Goal: Task Accomplishment & Management: Complete application form

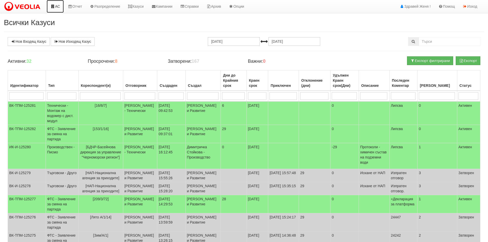
click at [59, 6] on link "АС" at bounding box center [55, 6] width 17 height 13
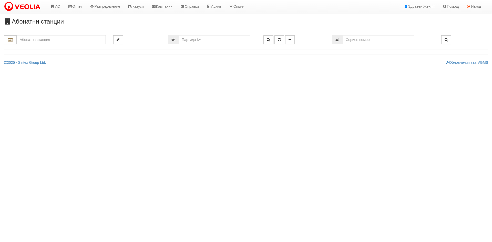
click at [54, 41] on input "text" at bounding box center [61, 39] width 89 height 9
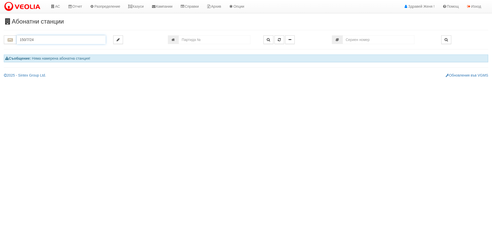
click at [54, 41] on input "150/7/24" at bounding box center [61, 39] width 89 height 9
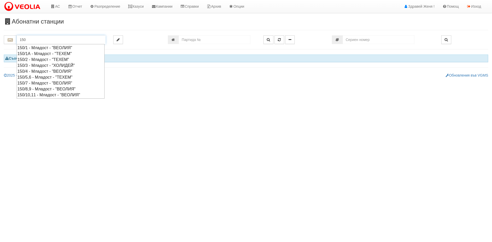
click at [42, 84] on div "150/7 - Младост - "ВЕОЛИЯ"" at bounding box center [60, 83] width 86 height 6
type input "150/7 - Младост - "ВЕОЛИЯ""
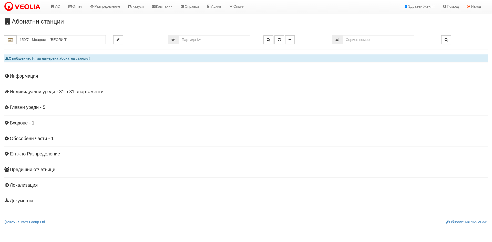
click at [32, 92] on h4 "Индивидуални уреди - 31 в 31 апартаменти" at bounding box center [246, 91] width 484 height 5
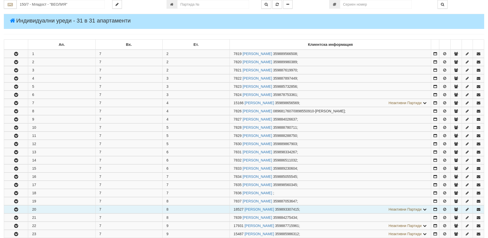
scroll to position [128, 0]
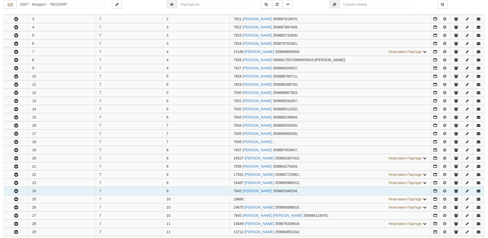
click at [18, 191] on icon "button" at bounding box center [16, 192] width 6 height 4
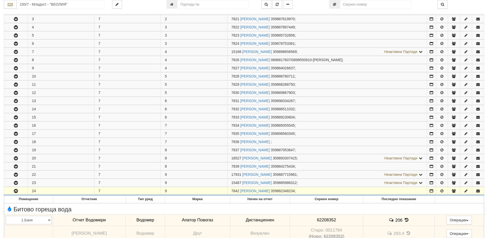
scroll to position [141, 0]
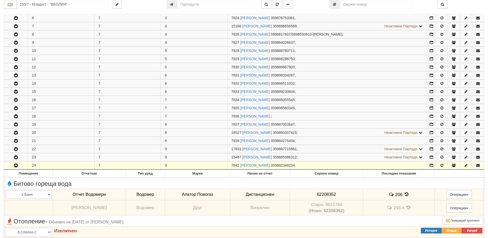
drag, startPoint x: 240, startPoint y: 165, endPoint x: 231, endPoint y: 165, distance: 9.0
click at [231, 165] on td "7842 МИЛЕНА ГЕОРГИЕВА НИКОЛОВА 359882348234 ;" at bounding box center [328, 166] width 200 height 8
copy span "7842"
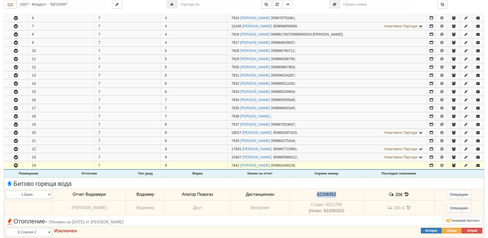
drag, startPoint x: 337, startPoint y: 193, endPoint x: 308, endPoint y: 192, distance: 29.2
click at [308, 192] on td "62208352" at bounding box center [326, 195] width 73 height 12
copy span "62208352"
click at [404, 196] on icon at bounding box center [407, 194] width 6 height 4
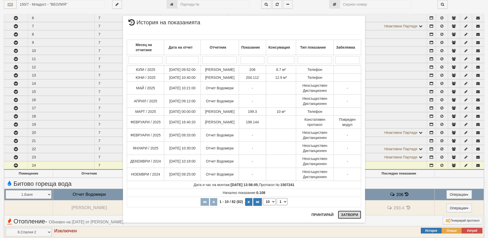
click at [349, 216] on button "Затвори" at bounding box center [349, 215] width 23 height 8
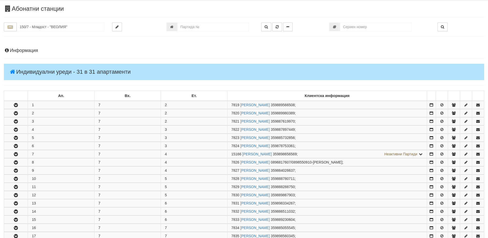
scroll to position [0, 0]
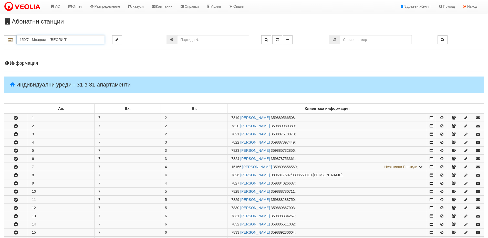
drag, startPoint x: 75, startPoint y: 39, endPoint x: 19, endPoint y: 38, distance: 55.9
click at [19, 38] on input "150/7 - Младост - "ВЕОЛИЯ"" at bounding box center [61, 39] width 88 height 9
click at [62, 8] on link "АС" at bounding box center [55, 6] width 17 height 13
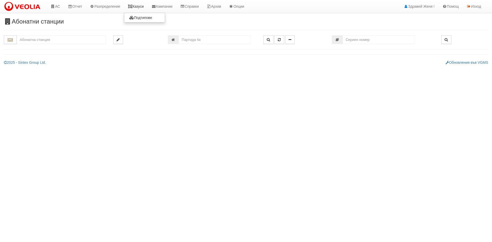
click at [140, 7] on link "Казуси" at bounding box center [136, 6] width 24 height 13
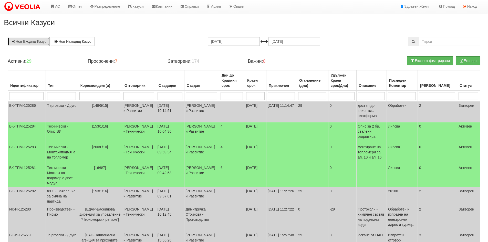
click at [34, 42] on link "Нов Входящ Казус" at bounding box center [29, 41] width 42 height 9
click at [24, 43] on link "Нов Входящ Казус" at bounding box center [29, 41] width 42 height 9
click at [132, 6] on icon at bounding box center [130, 7] width 5 height 4
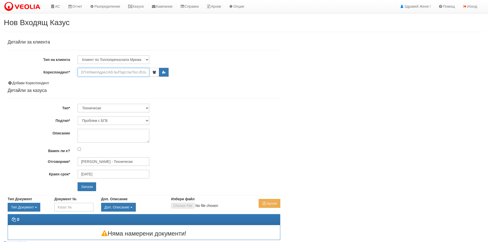
click at [100, 74] on input "Кореспондент*" at bounding box center [114, 72] width 72 height 9
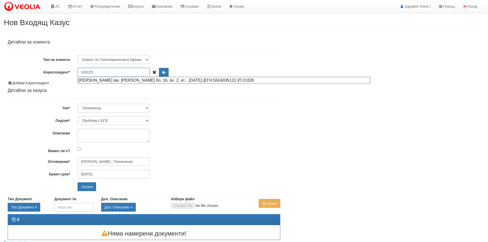
click at [113, 80] on div "МАРИЙКА ЛЮБЕНОВА ТОТЕВА |кв. Орхид Хилс бл. 16, вх. 2, ет. , ап. 5 |ЕГН:5504035…" at bounding box center [224, 80] width 292 height 6
type input "МАРИЙКА ЛЮБЕНОВА ТОТЕВА"
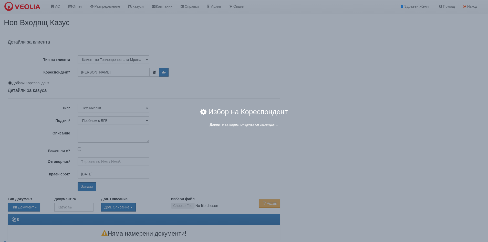
type input "Дончо Дончев - Технически"
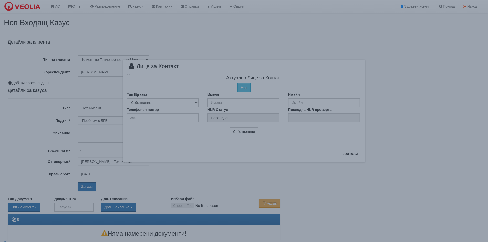
radio input "true"
type input "МАРИЙКА ЛЮБЕНОВА ТОТЕВА"
type input "359886237356"
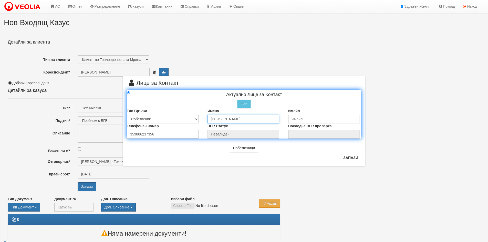
drag, startPoint x: 273, startPoint y: 119, endPoint x: 188, endPoint y: 120, distance: 85.9
click at [188, 120] on div "Тип Връзка Собственик Наемател Роднина Съсед Приятел Имена МАРИЙКА ЛЮБЕНОВА ТОТ…" at bounding box center [244, 115] width 242 height 15
type input "[PERSON_NAME]"
drag, startPoint x: 153, startPoint y: 134, endPoint x: 95, endPoint y: 128, distance: 58.2
click at [95, 128] on div "× Лице за Контакт Актуално Лице за Контакт Нов Промени Актуалното Лице Тип Връз…" at bounding box center [244, 83] width 300 height 166
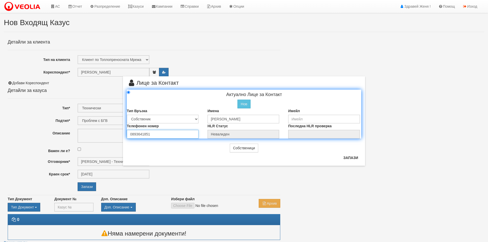
type input "0893641851"
click at [197, 119] on select "Собственик Наемател Роднина Съсед Приятел" at bounding box center [163, 119] width 72 height 9
select select "2"
click at [127, 115] on select "Собственик Наемател Роднина Съсед Приятел" at bounding box center [163, 119] width 72 height 9
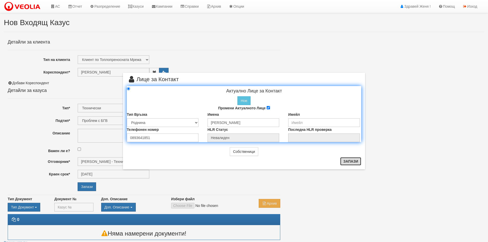
click at [347, 163] on button "Запази" at bounding box center [350, 161] width 21 height 8
type input "Валери Пенчев"
radio input "true"
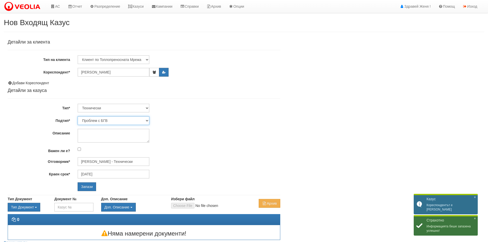
click at [148, 121] on select "Проблем с БГВ Теч ВОИ Теч БГВ Теч в АС Теч от водомер Проблем в АС Интервенция …" at bounding box center [114, 120] width 72 height 9
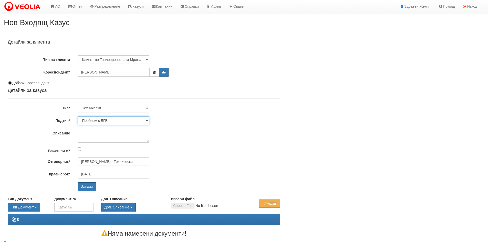
select select "Теч БГВ"
click at [78, 116] on select "Проблем с БГВ Теч ВОИ Теч БГВ Теч в АС Теч от водомер Проблем в АС Интервенция …" at bounding box center [114, 120] width 72 height 9
type input "29/08/2025"
type input "[PERSON_NAME] - Технически"
click at [82, 135] on textarea "Описание" at bounding box center [114, 136] width 72 height 14
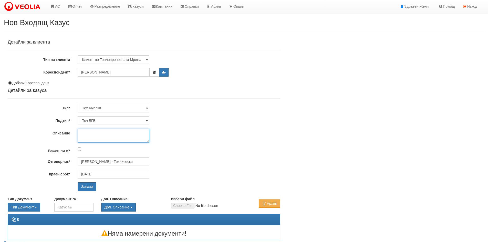
click at [88, 134] on textarea "Описание" at bounding box center [114, 136] width 72 height 14
click at [83, 132] on textarea "теч на етажа" at bounding box center [114, 136] width 72 height 14
type textarea "Теч на етажа"
click at [86, 187] on input "Запази" at bounding box center [87, 186] width 18 height 9
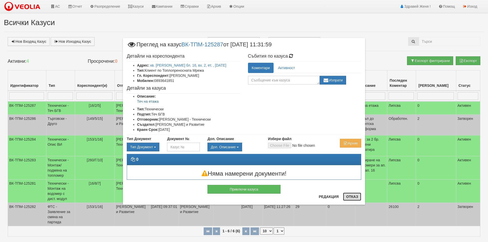
click at [345, 197] on button "Отказ" at bounding box center [352, 197] width 18 height 8
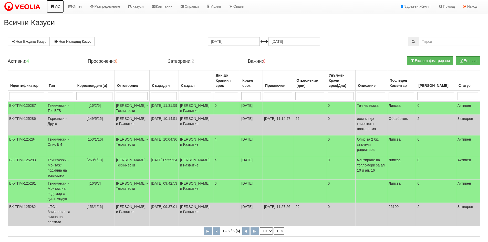
click at [58, 6] on link "АС" at bounding box center [55, 6] width 17 height 13
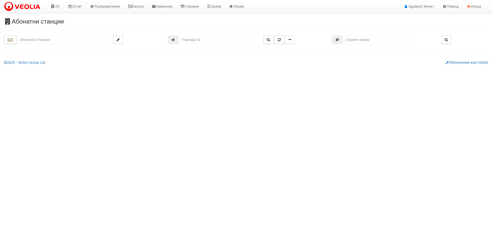
drag, startPoint x: 337, startPoint y: 127, endPoint x: 333, endPoint y: 127, distance: 3.9
click at [337, 69] on html "АС Отчет Настройки Период Глобални Параметри Сваляне Отчетни Карти Нулиране УДР" at bounding box center [246, 34] width 492 height 69
click at [49, 38] on input "text" at bounding box center [61, 39] width 89 height 9
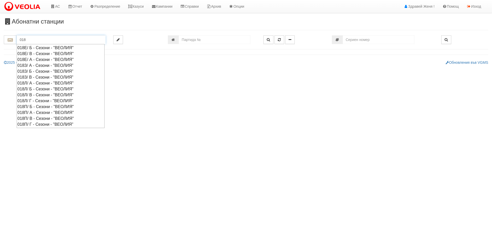
click at [28, 94] on div "018Л/ В - Сезони - "ВЕОЛИЯ"" at bounding box center [60, 95] width 86 height 6
type input "018Л/ В - Сезони - "ВЕОЛИЯ""
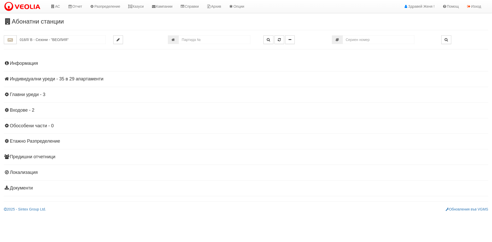
click at [70, 77] on h4 "Индивидуални уреди - 35 в 29 апартаменти" at bounding box center [246, 79] width 484 height 5
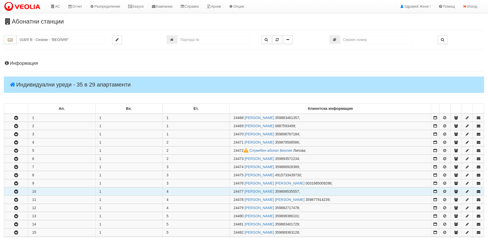
scroll to position [77, 0]
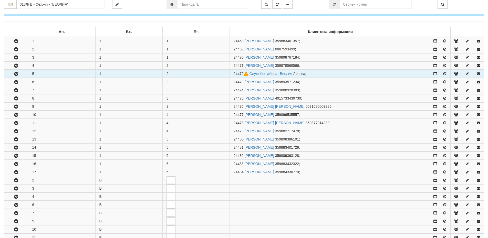
click at [36, 73] on td "5" at bounding box center [61, 74] width 67 height 8
click at [17, 73] on icon "button" at bounding box center [16, 74] width 6 height 4
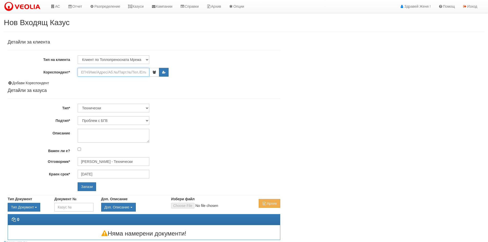
click at [86, 75] on input "Кореспондент*" at bounding box center [114, 72] width 72 height 9
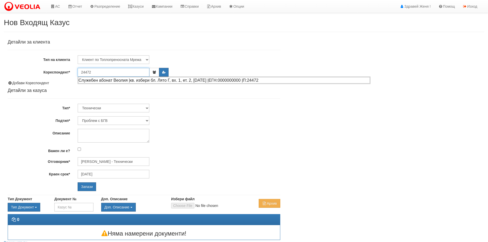
click at [91, 80] on div "Служебен абонат Веолия |кв. избери бл. Лято Г, вх. 1, ет. 2, [DATE] |ЕГН:000000…" at bounding box center [224, 80] width 292 height 6
type input "Служебен абонат Веолия"
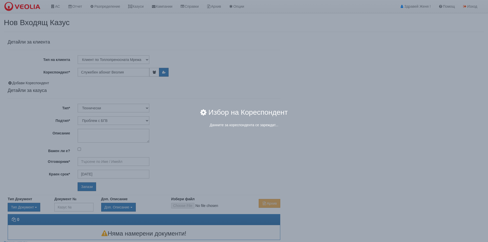
type input "[PERSON_NAME] - Технически"
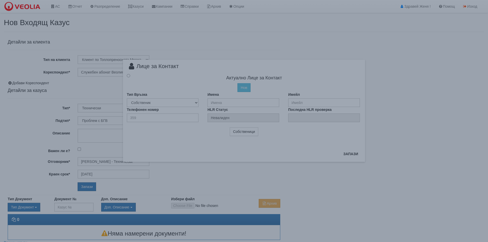
radio input "true"
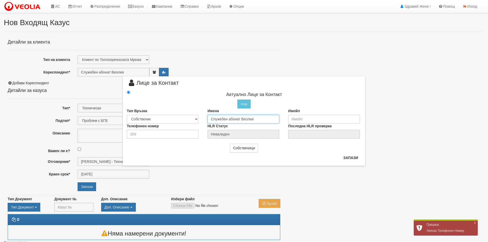
drag, startPoint x: 256, startPoint y: 119, endPoint x: 195, endPoint y: 118, distance: 61.0
click at [195, 118] on div "Тип Връзка Собственик [PERSON_NAME] Съсед Приятел Имена Служебен абонат Веолия …" at bounding box center [244, 115] width 242 height 15
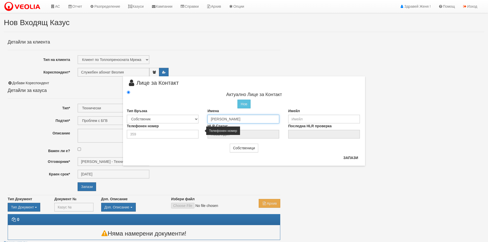
type input "[PERSON_NAME]"
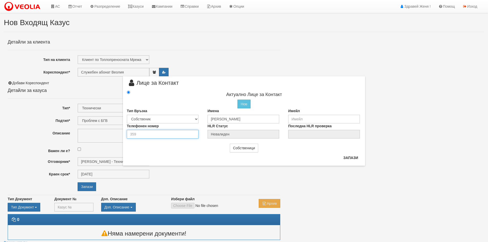
drag, startPoint x: 154, startPoint y: 134, endPoint x: 115, endPoint y: 135, distance: 39.2
click at [115, 135] on div "× Лице за Контакт Актуално Лице за Контакт Нов Промени Актуалното Лице Тип Връз…" at bounding box center [244, 83] width 300 height 166
type input "0894417175"
click at [352, 156] on button "Запази" at bounding box center [350, 158] width 21 height 8
type input "Недялка Тодорова Павлова"
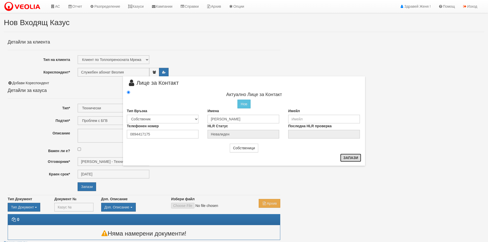
radio input "true"
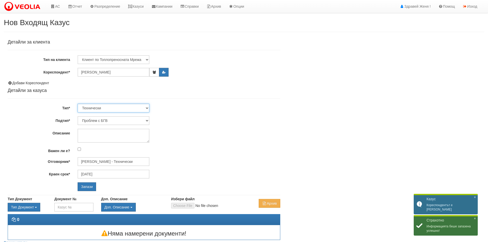
drag, startPoint x: 147, startPoint y: 108, endPoint x: 143, endPoint y: 109, distance: 3.6
click at [147, 108] on select "Технически ФТС Търговски Административен Производствен Експлоатационен Финансов…" at bounding box center [114, 108] width 72 height 9
select select "1"
click at [78, 104] on select "Технически ФТС Търговски Административен Производствен Експлоатационен Финансов…" at bounding box center [114, 108] width 72 height 9
type input "[DATE]"
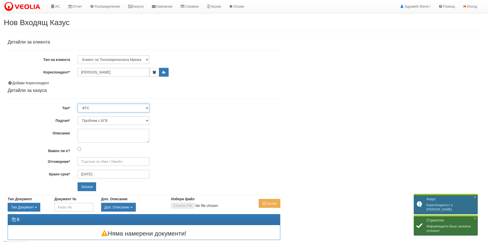
type input "[PERSON_NAME] и Развитие"
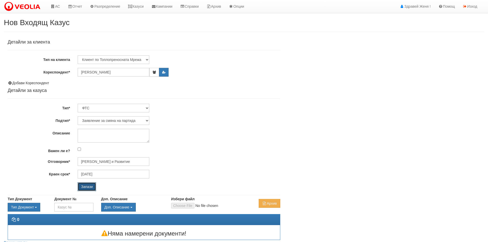
click at [84, 187] on input "Запази" at bounding box center [87, 186] width 18 height 9
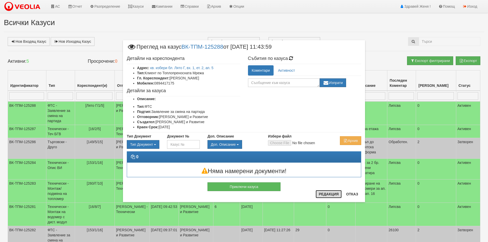
click at [325, 192] on button "Редакция" at bounding box center [329, 194] width 26 height 8
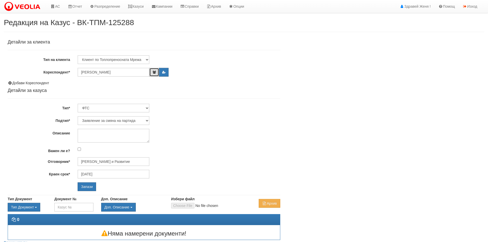
click at [154, 73] on icon "button" at bounding box center [154, 72] width 4 height 3
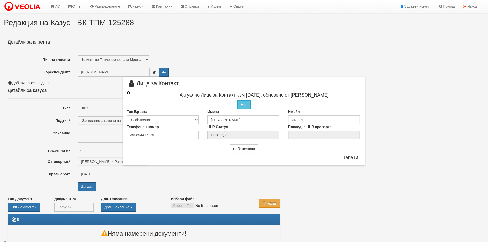
click at [128, 92] on input "radio" at bounding box center [128, 92] width 3 height 3
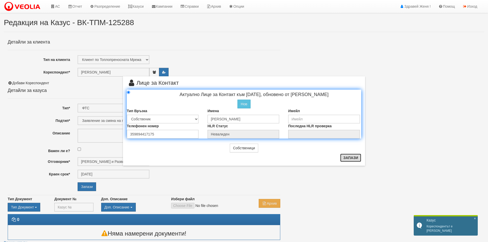
click at [348, 158] on button "Запази" at bounding box center [350, 158] width 21 height 8
radio input "true"
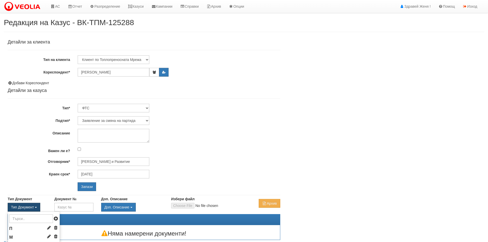
click at [36, 206] on button "Тип Документ" at bounding box center [24, 207] width 33 height 9
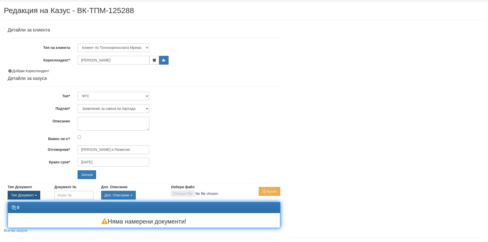
scroll to position [23, 0]
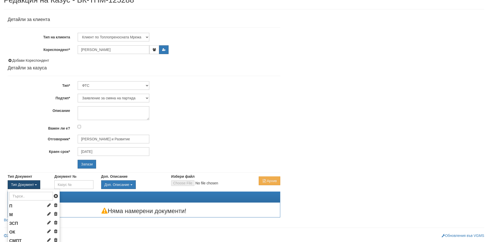
click at [35, 182] on button "Тип Документ" at bounding box center [24, 184] width 33 height 9
click at [15, 224] on span "ЗСП" at bounding box center [13, 223] width 9 height 5
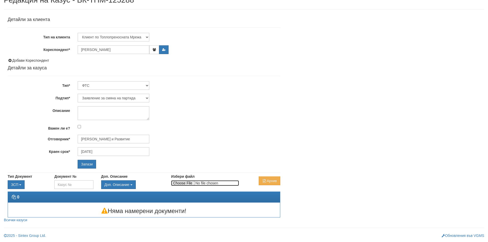
click at [188, 183] on input "Избери файл" at bounding box center [205, 183] width 68 height 6
type input "C:\fakepath\DOC067.pdf"
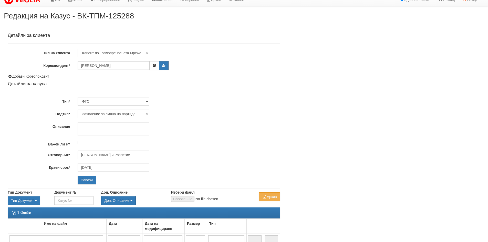
scroll to position [0, 0]
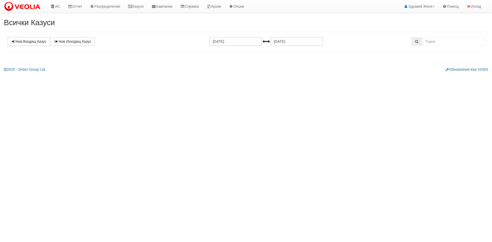
select select "1"
